Goal: Find specific page/section: Find specific page/section

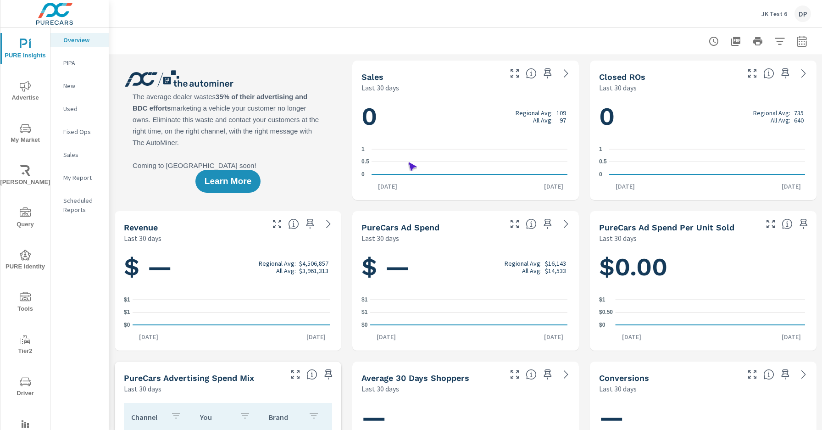
click at [23, 387] on span "Driver" at bounding box center [25, 387] width 44 height 22
